Goal: Navigation & Orientation: Find specific page/section

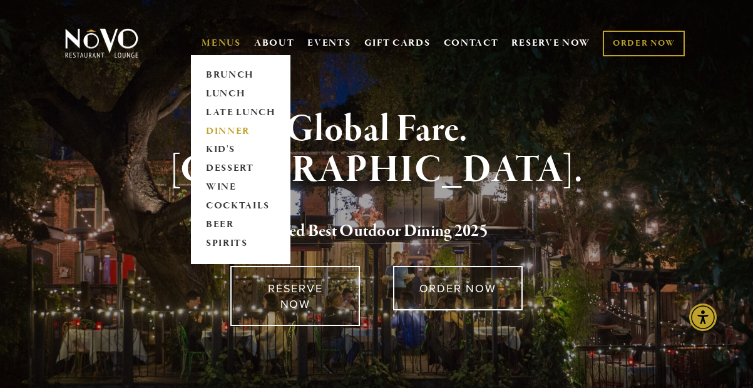
click at [222, 127] on link "DINNER" at bounding box center [241, 131] width 78 height 19
click at [222, 208] on link "COCKTAILS" at bounding box center [241, 206] width 78 height 19
click at [219, 183] on link "WINE" at bounding box center [241, 187] width 78 height 19
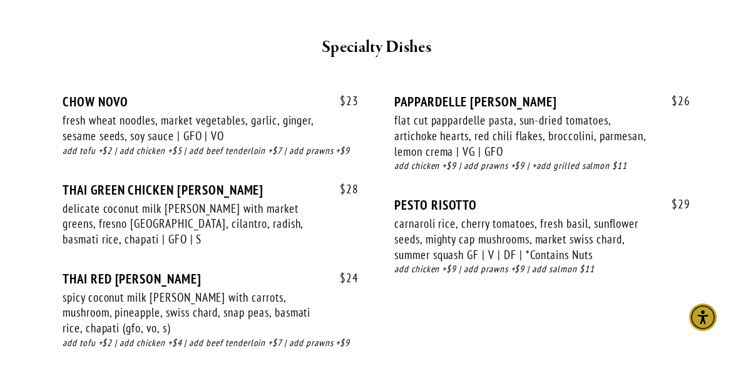
scroll to position [1928, 0]
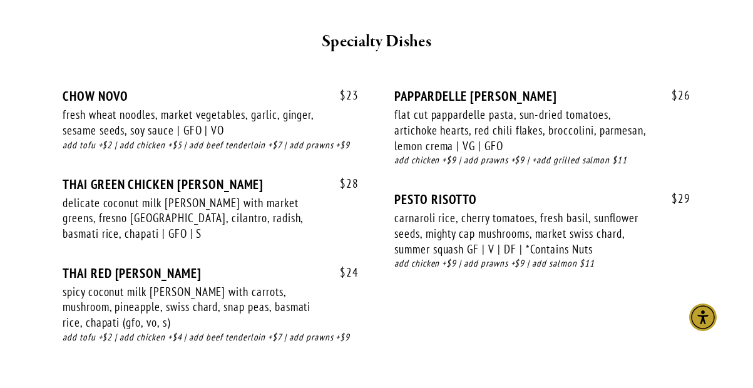
click at [398, 192] on div "PESTO RISOTTO" at bounding box center [543, 200] width 296 height 16
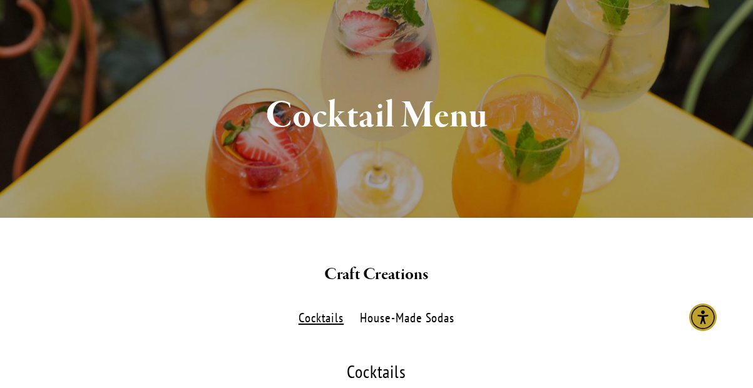
scroll to position [98, 0]
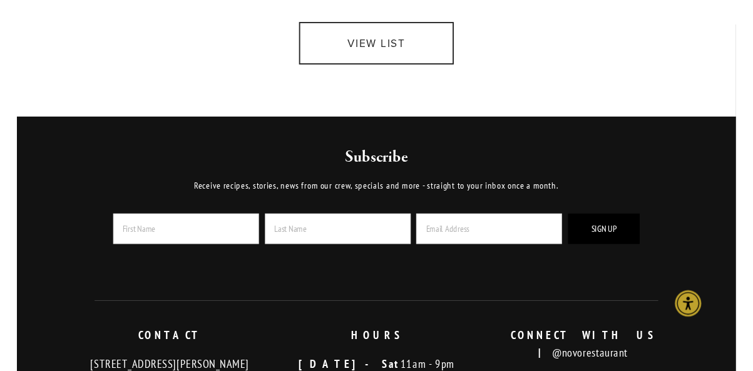
scroll to position [316, 0]
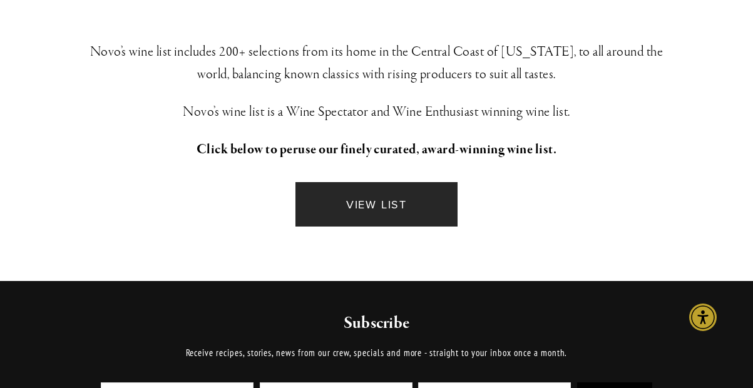
click at [364, 206] on link "VIEW LIST" at bounding box center [377, 204] width 162 height 44
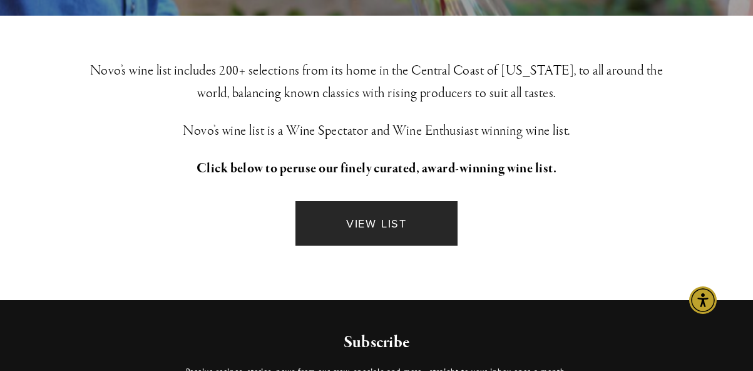
click at [386, 224] on link "VIEW LIST" at bounding box center [377, 223] width 162 height 44
